Goal: Navigation & Orientation: Go to known website

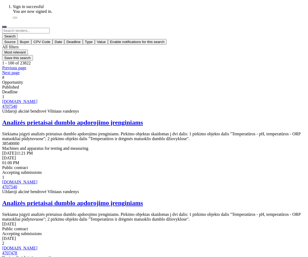
scroll to position [450, 0]
click at [15, 18] on div "Notifications (F8)" at bounding box center [15, 18] width 0 height 0
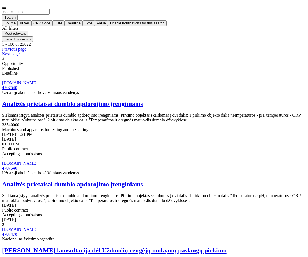
scroll to position [1157, 0]
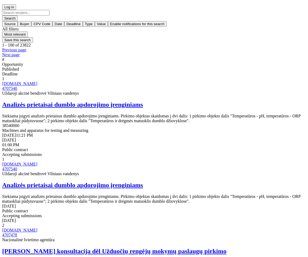
scroll to position [2283, 0]
